Goal: Information Seeking & Learning: Find specific fact

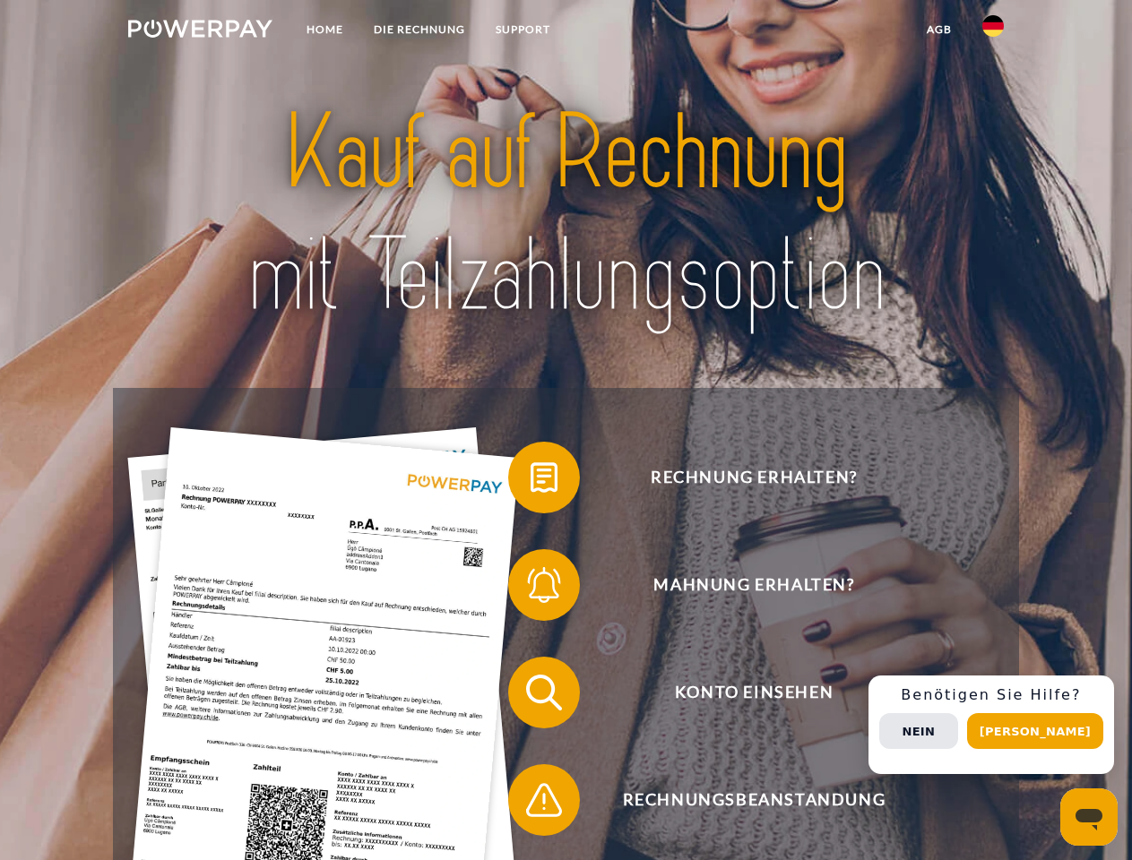
click at [200, 31] on img at bounding box center [200, 29] width 144 height 18
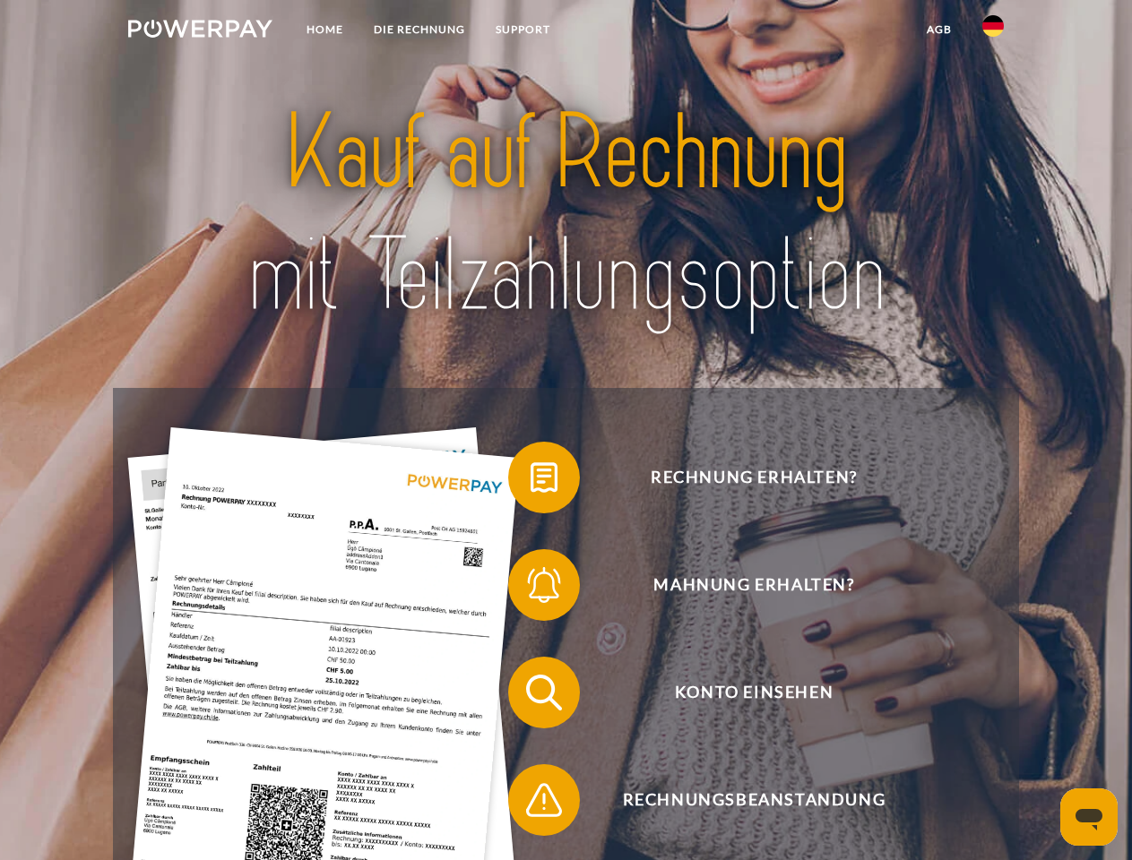
click at [993, 31] on img at bounding box center [993, 26] width 22 height 22
click at [938, 30] on link "agb" at bounding box center [940, 29] width 56 height 32
click at [531, 481] on span at bounding box center [517, 478] width 90 height 90
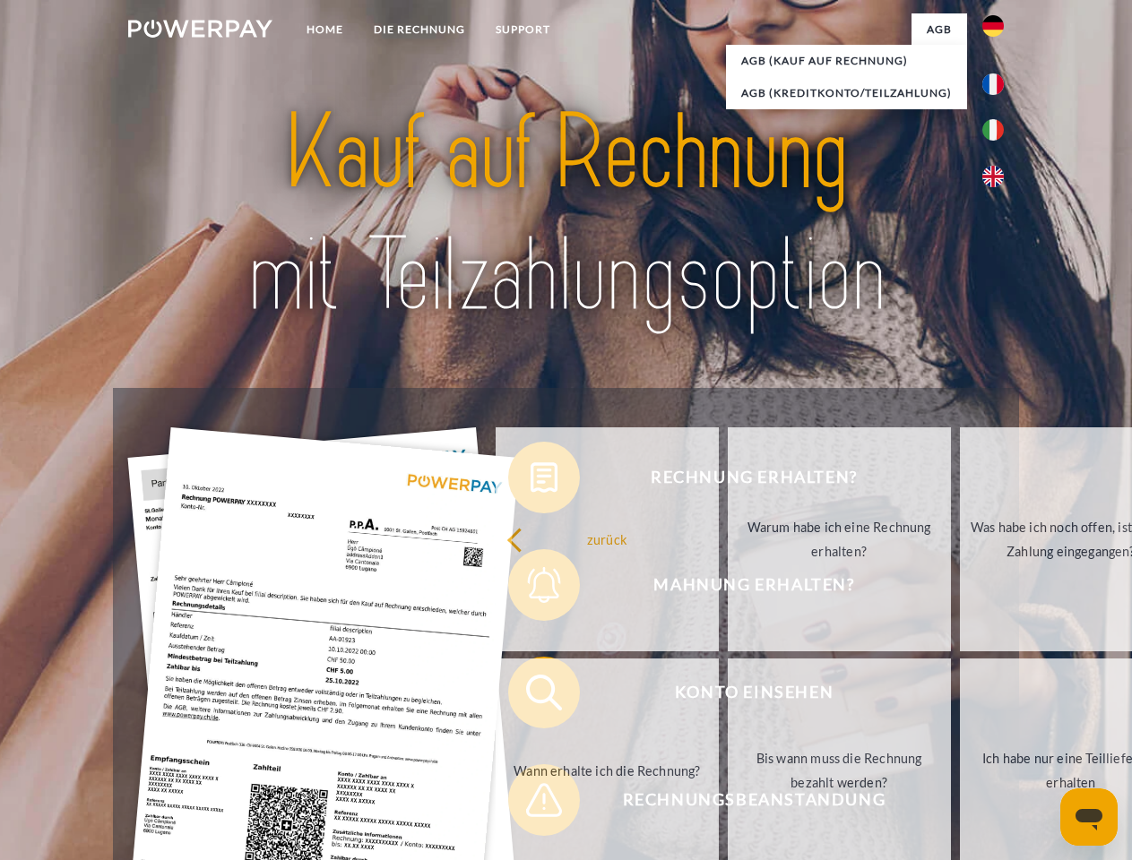
click at [531, 696] on link "Wann erhalte ich die Rechnung?" at bounding box center [607, 771] width 223 height 224
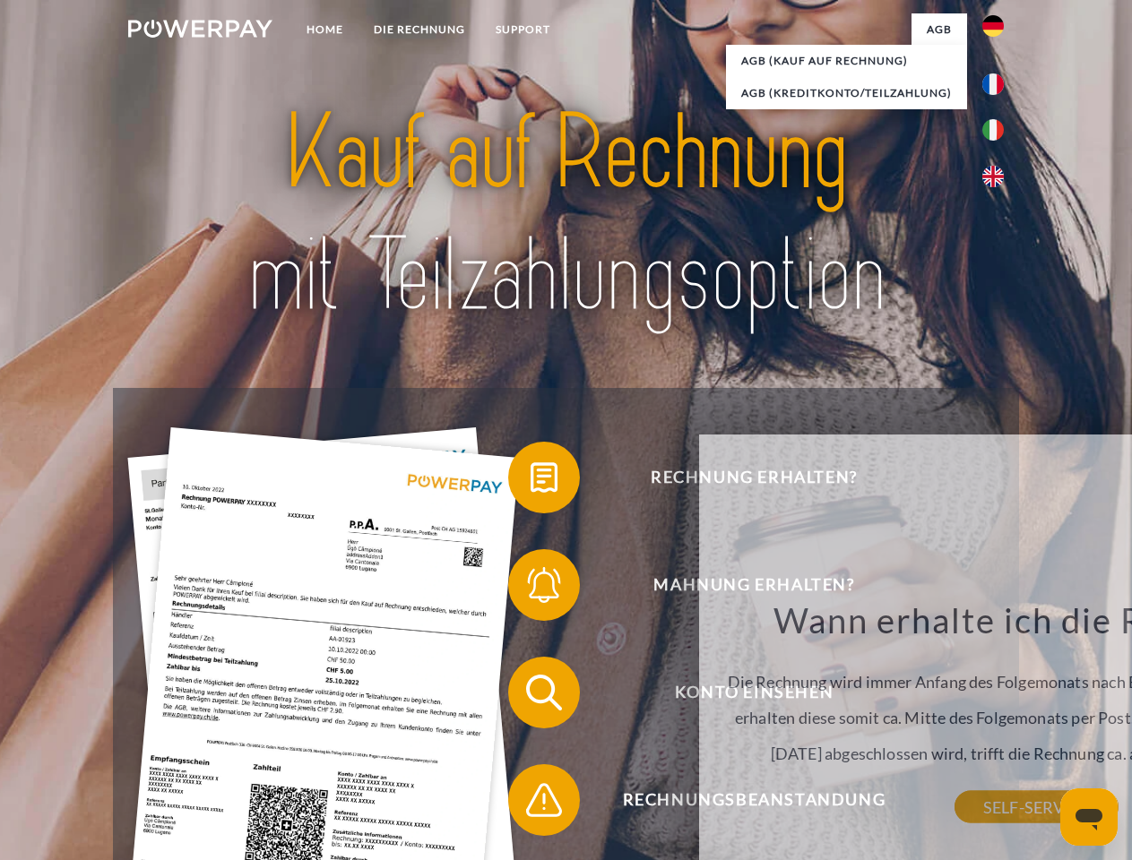
click at [710, 804] on div "Wann erhalte ich die Rechnung? Die Rechnung wird immer Anfang des Folgemonats n…" at bounding box center [1037, 703] width 654 height 209
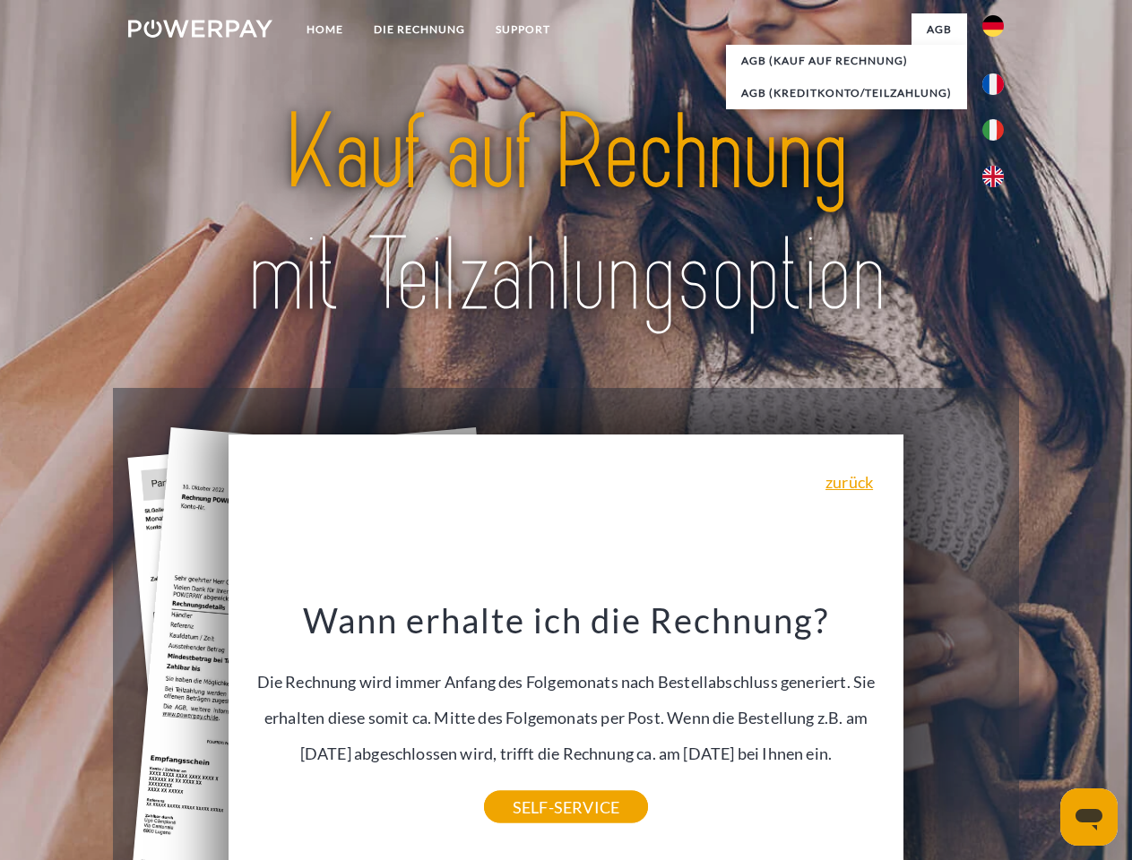
click at [998, 725] on div "Rechnung erhalten? Mahnung erhalten? Konto einsehen" at bounding box center [565, 746] width 905 height 717
click at [954, 729] on span "Konto einsehen" at bounding box center [753, 693] width 439 height 72
click at [1041, 731] on header "Home DIE RECHNUNG SUPPORT" at bounding box center [566, 619] width 1132 height 1238
